Goal: Task Accomplishment & Management: Use online tool/utility

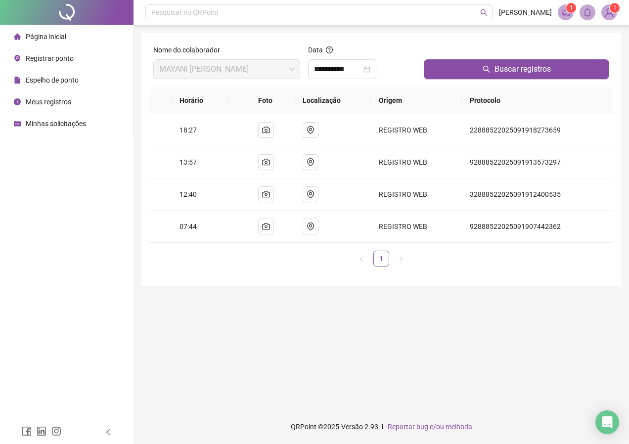
click at [67, 2] on div at bounding box center [66, 12] width 133 height 25
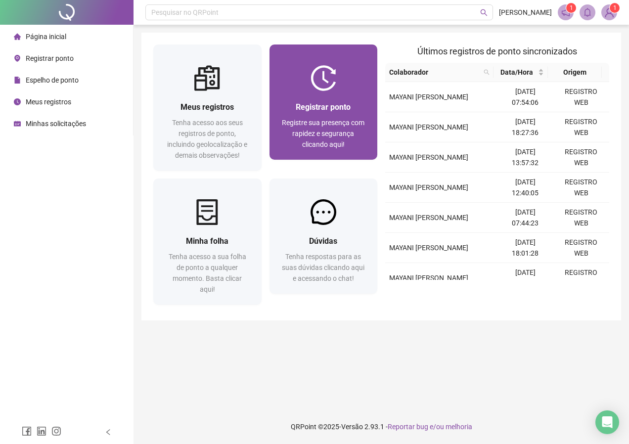
click at [322, 95] on div "Registrar ponto Registre sua presença com rapidez e segurança clicando aqui!" at bounding box center [323, 125] width 108 height 69
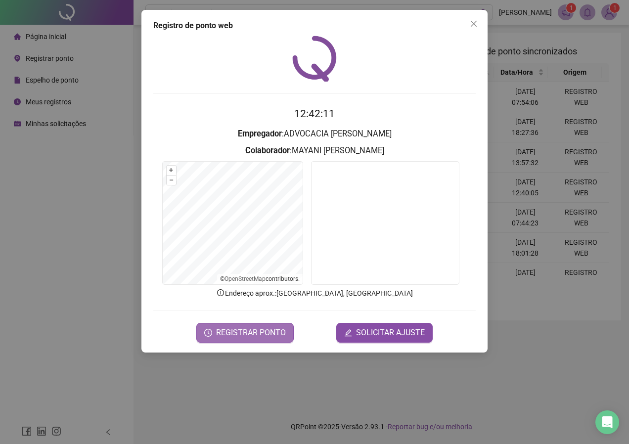
click at [237, 331] on span "REGISTRAR PONTO" at bounding box center [251, 333] width 70 height 12
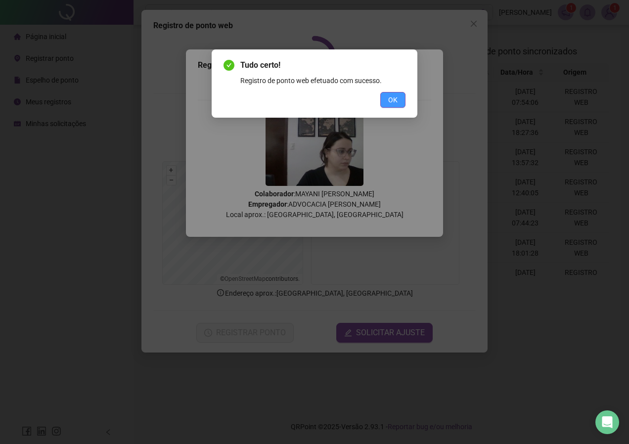
click at [393, 98] on span "OK" at bounding box center [392, 99] width 9 height 11
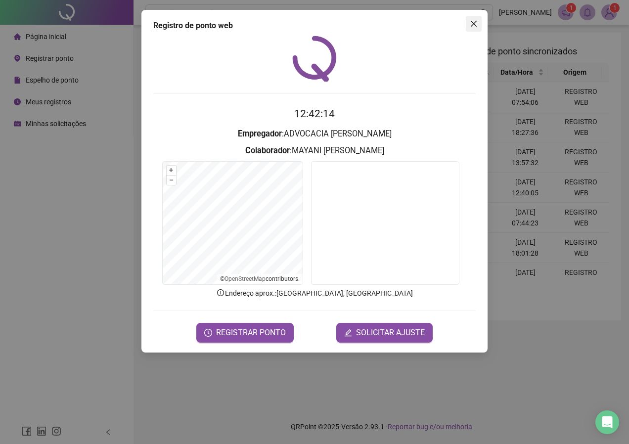
click at [470, 26] on icon "close" at bounding box center [473, 24] width 8 height 8
